Goal: Find contact information: Find contact information

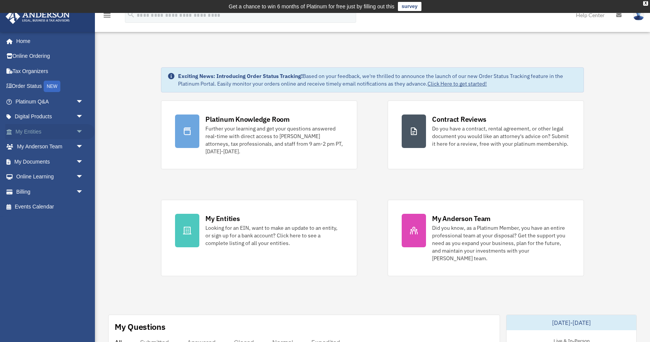
click at [40, 131] on link "My Entities arrow_drop_down" at bounding box center [50, 131] width 90 height 15
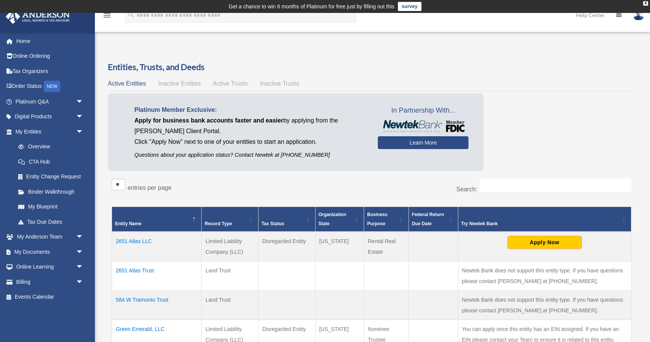
click at [40, 131] on link "My Entities arrow_drop_down" at bounding box center [48, 131] width 86 height 15
click at [49, 241] on link "My Anderson Team arrow_drop_down" at bounding box center [50, 236] width 90 height 15
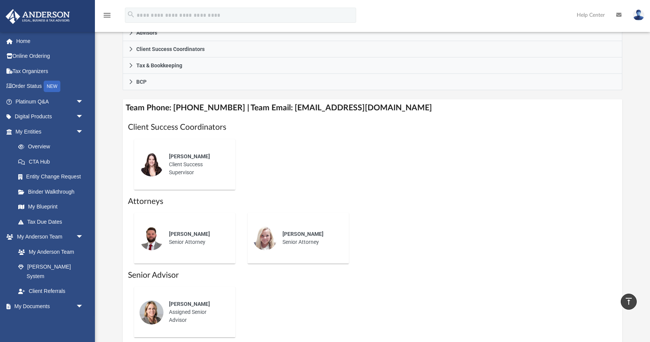
scroll to position [236, 0]
drag, startPoint x: 280, startPoint y: 107, endPoint x: 403, endPoint y: 112, distance: 122.8
click at [403, 112] on h4 "Team Phone: [PHONE_NUMBER] | Team Email: [EMAIL_ADDRESS][DOMAIN_NAME]" at bounding box center [373, 108] width 500 height 17
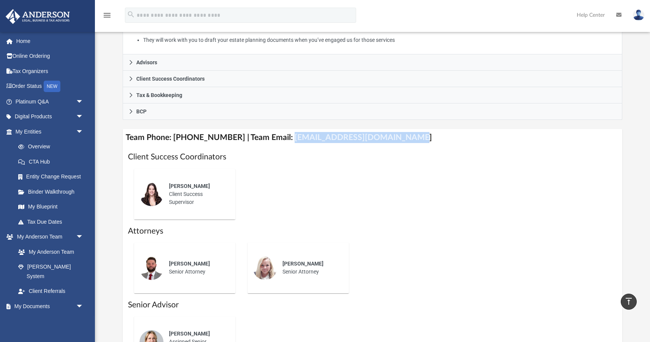
scroll to position [177, 0]
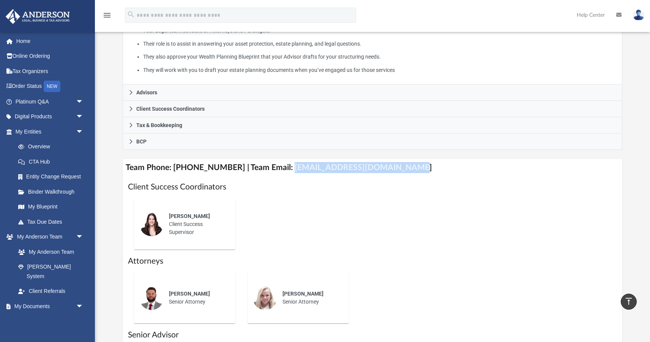
copy h4 "[EMAIL_ADDRESS][DOMAIN_NAME]"
